Goal: Task Accomplishment & Management: Manage account settings

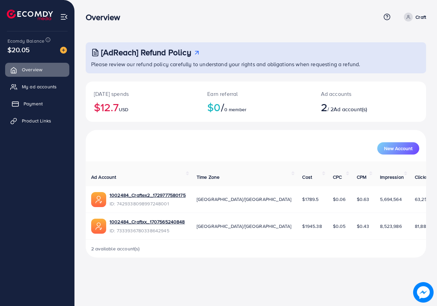
click at [10, 104] on link "Payment" at bounding box center [37, 104] width 64 height 14
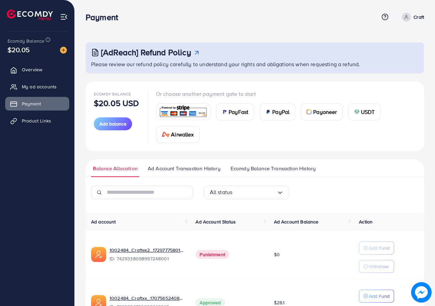
scroll to position [50, 0]
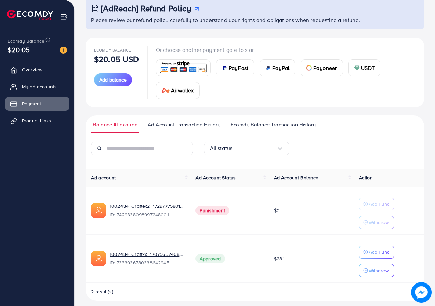
scroll to position [50, 0]
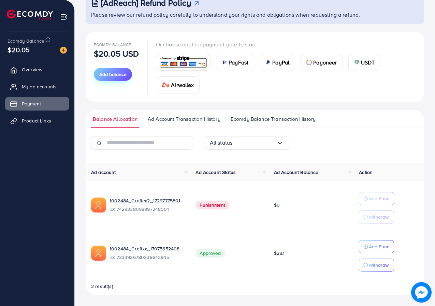
click at [123, 70] on button "Add balance" at bounding box center [113, 74] width 38 height 13
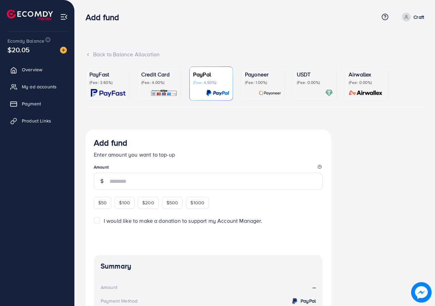
click at [263, 71] on p "Payoneer" at bounding box center [263, 74] width 36 height 8
